Goal: Task Accomplishment & Management: Use online tool/utility

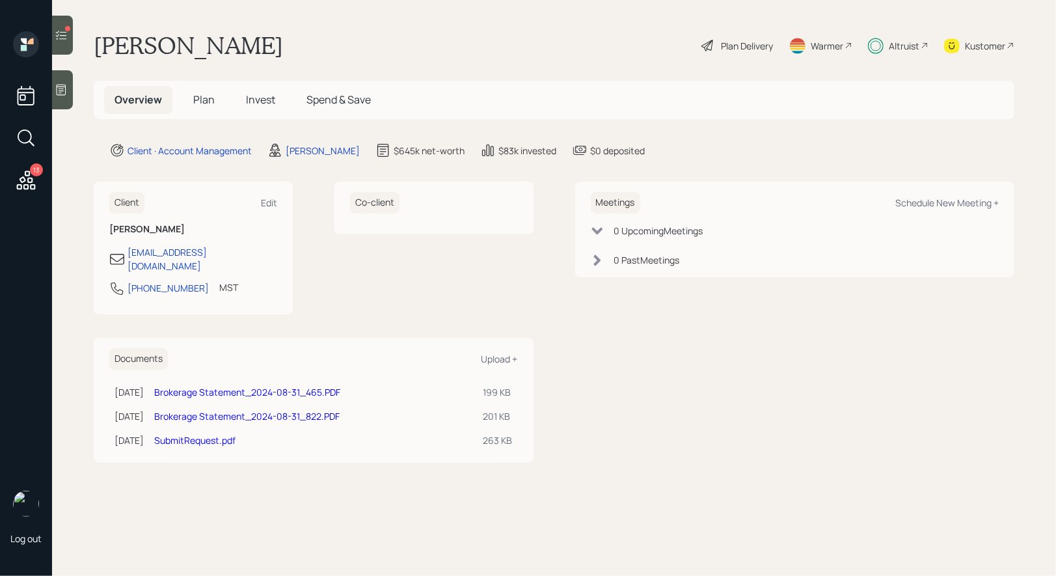
click at [258, 92] on span "Invest" at bounding box center [260, 99] width 29 height 14
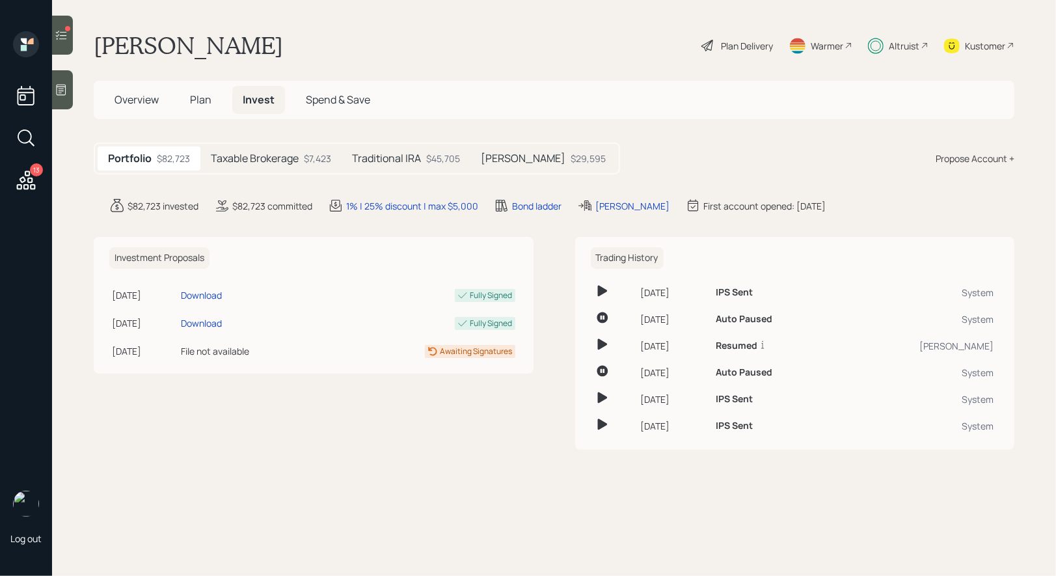
click at [401, 157] on h5 "Traditional IRA" at bounding box center [386, 158] width 69 height 12
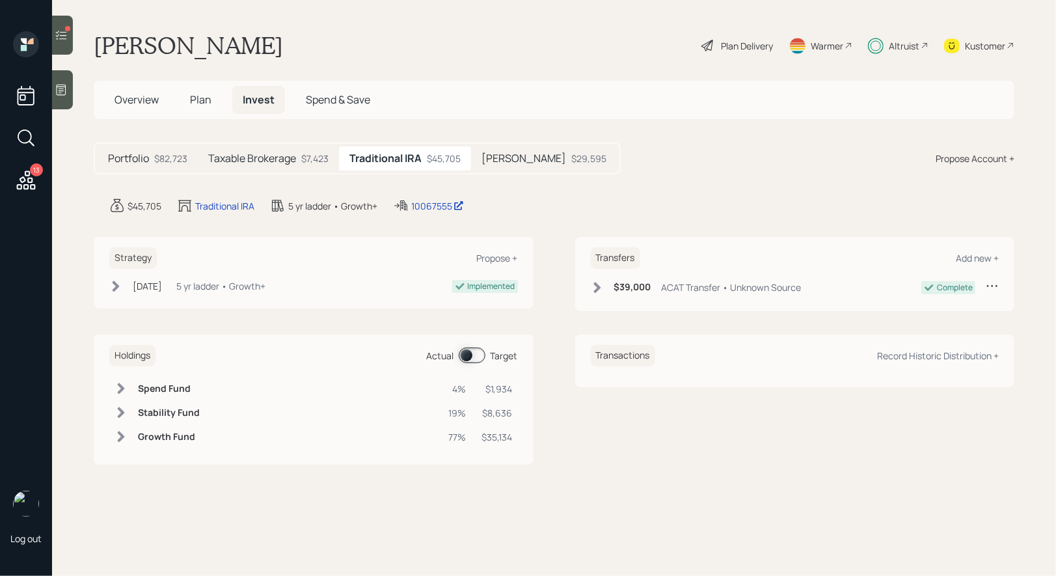
click at [470, 355] on span at bounding box center [472, 355] width 27 height 16
click at [477, 354] on span at bounding box center [472, 355] width 27 height 16
click at [508, 161] on h5 "[PERSON_NAME]" at bounding box center [524, 158] width 85 height 12
click at [467, 353] on span at bounding box center [472, 355] width 27 height 16
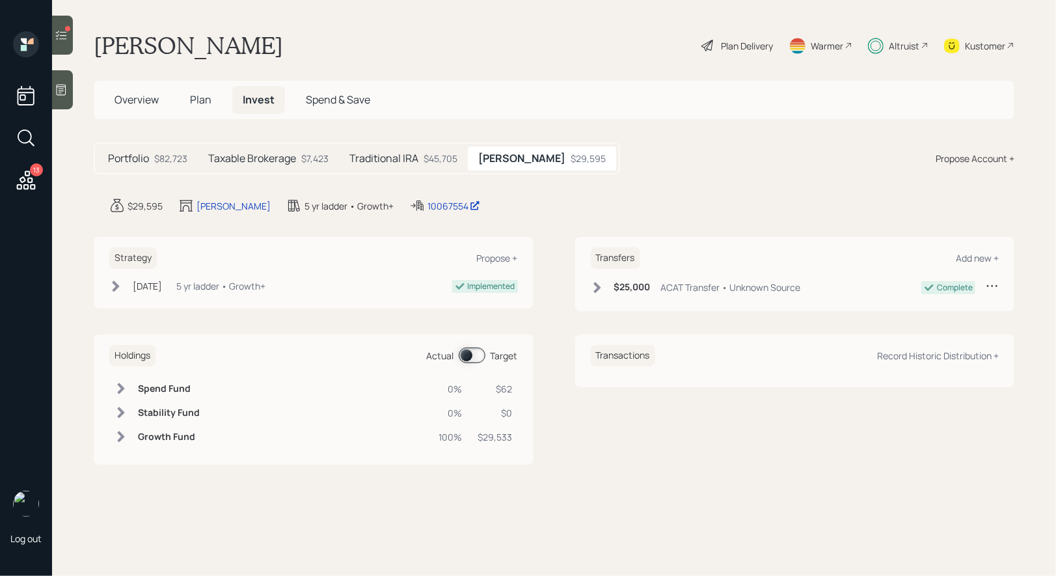
click at [269, 163] on h5 "Taxable Brokerage" at bounding box center [252, 158] width 88 height 12
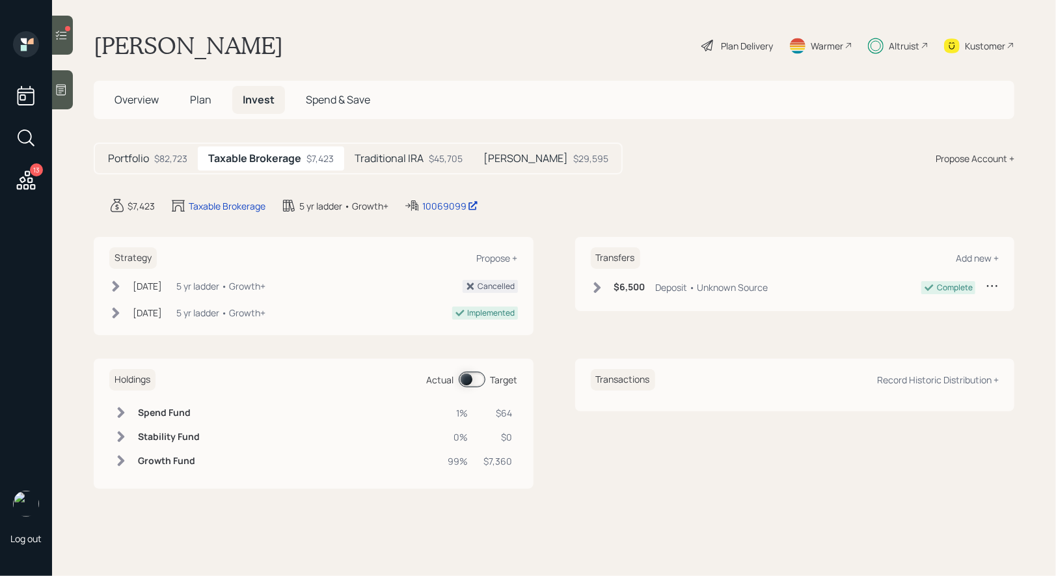
click at [469, 375] on span at bounding box center [472, 380] width 27 height 16
click at [63, 24] on div at bounding box center [62, 35] width 21 height 39
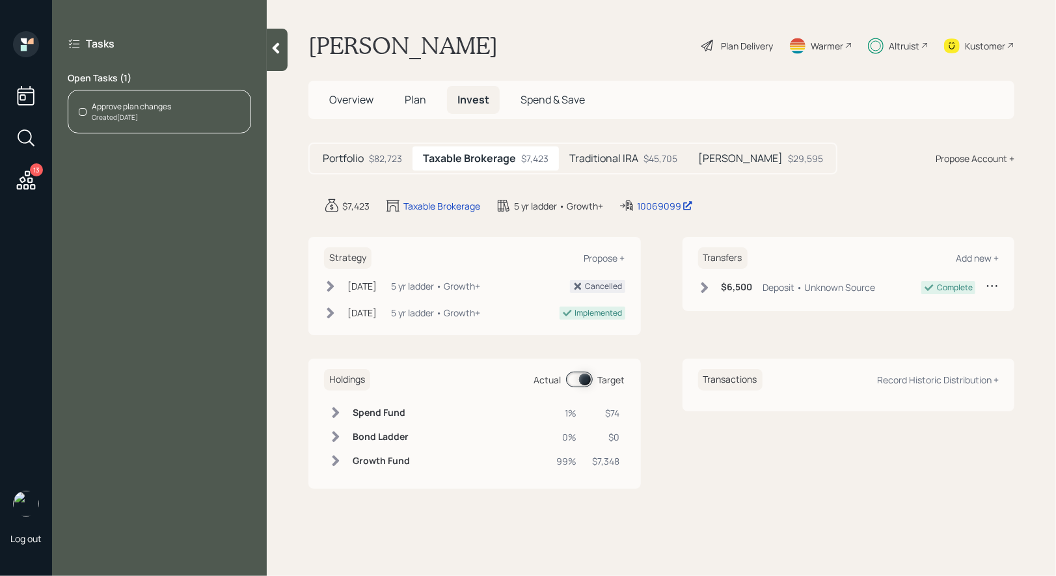
click at [141, 107] on div "Approve plan changes" at bounding box center [131, 107] width 79 height 12
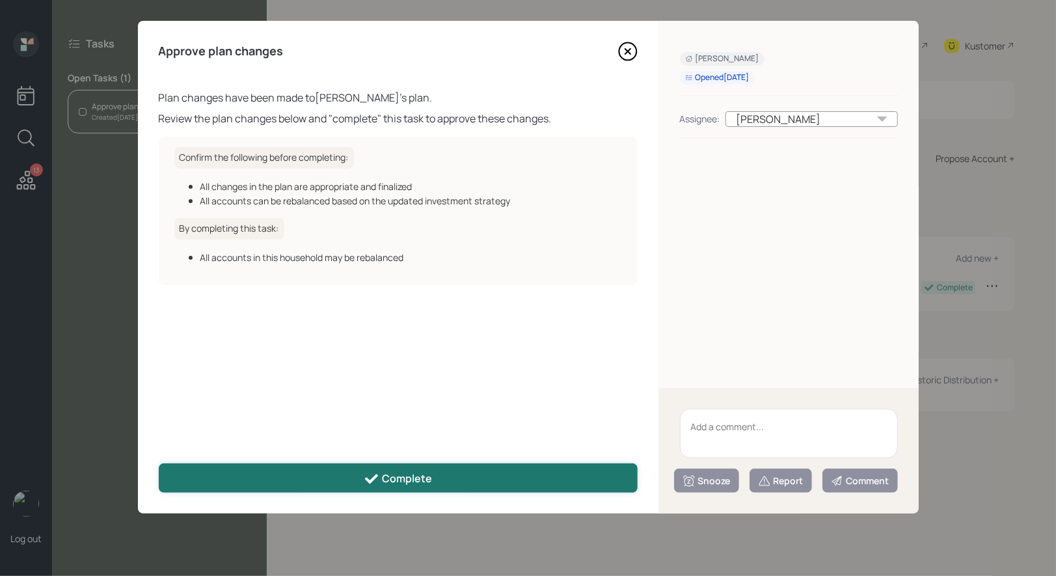
click at [396, 468] on button "Complete" at bounding box center [398, 477] width 479 height 29
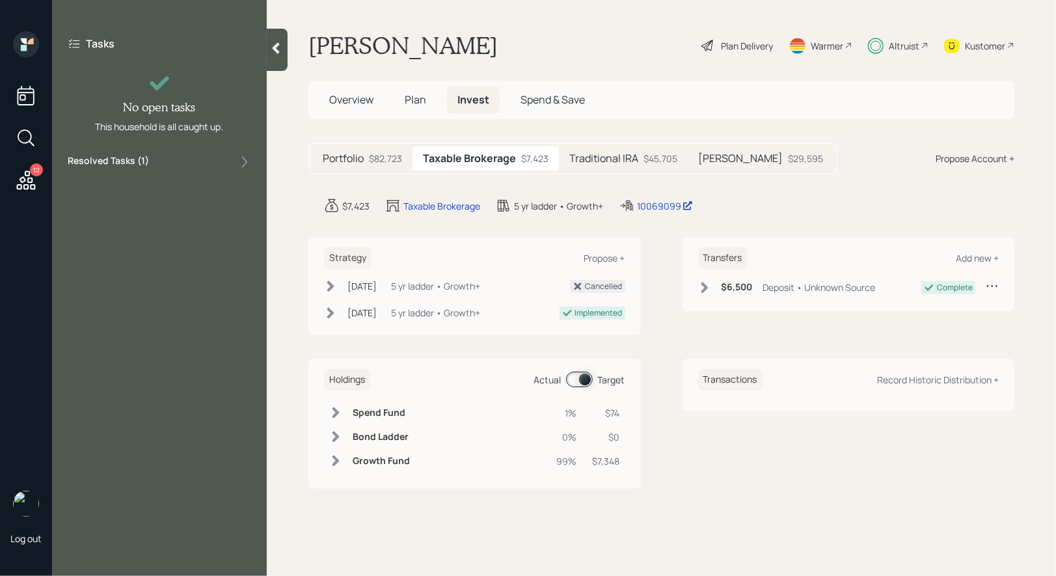
click at [29, 186] on icon at bounding box center [26, 179] width 19 height 19
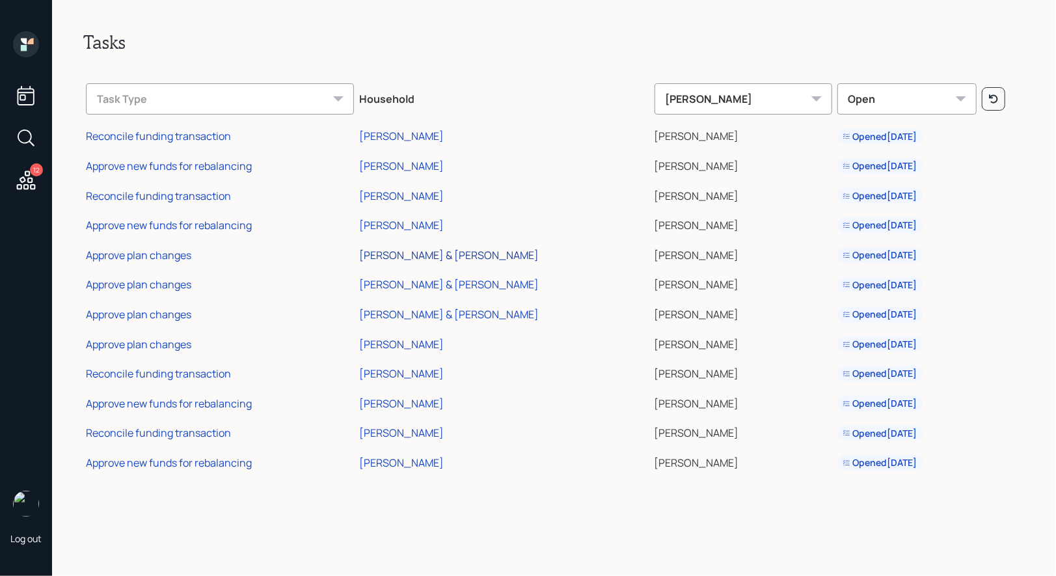
click at [424, 255] on div "[PERSON_NAME] & [PERSON_NAME]" at bounding box center [449, 255] width 180 height 14
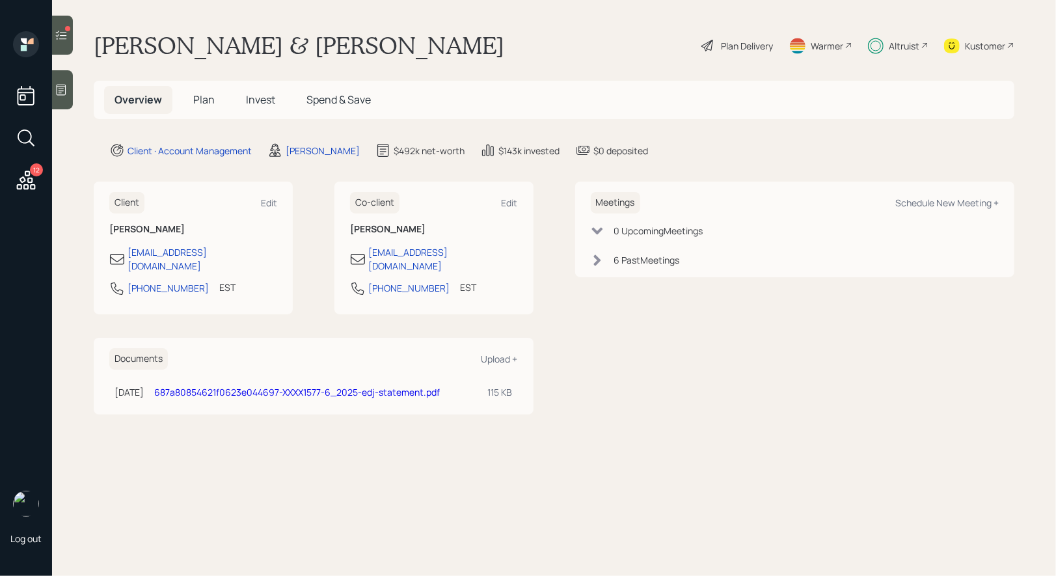
click at [256, 101] on span "Invest" at bounding box center [260, 99] width 29 height 14
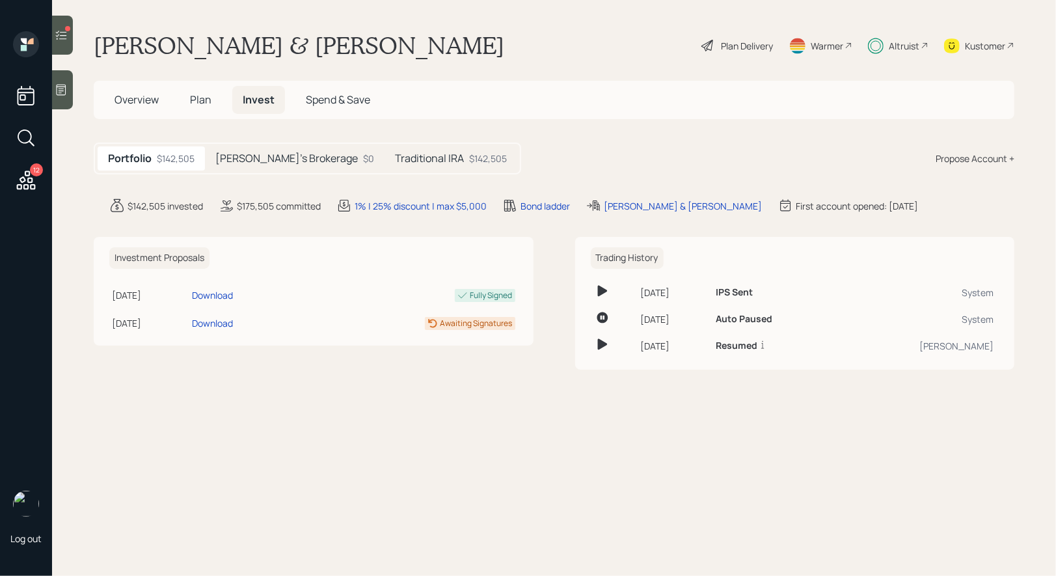
click at [247, 161] on h5 "[PERSON_NAME]'s Brokerage" at bounding box center [286, 158] width 142 height 12
